Goal: Task Accomplishment & Management: Manage account settings

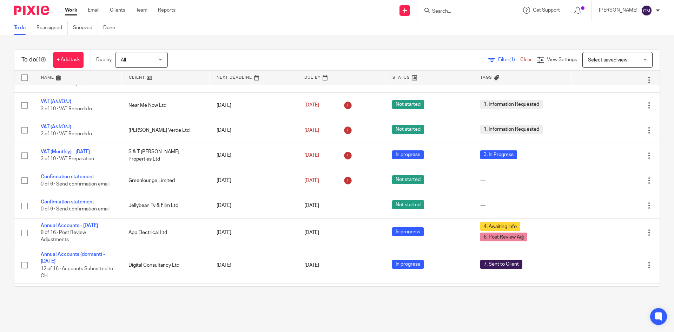
scroll to position [142, 0]
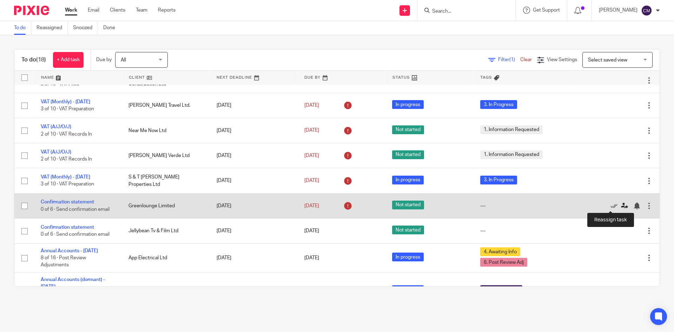
click at [621, 206] on icon at bounding box center [624, 205] width 7 height 7
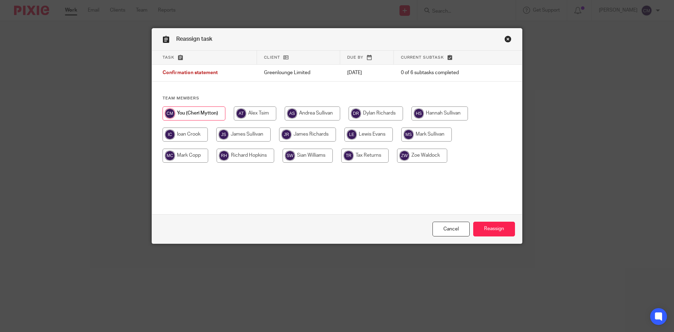
click at [419, 136] on input "radio" at bounding box center [426, 134] width 51 height 14
radio input "true"
click at [493, 233] on input "Reassign" at bounding box center [494, 228] width 42 height 15
